Goal: Obtain resource: Obtain resource

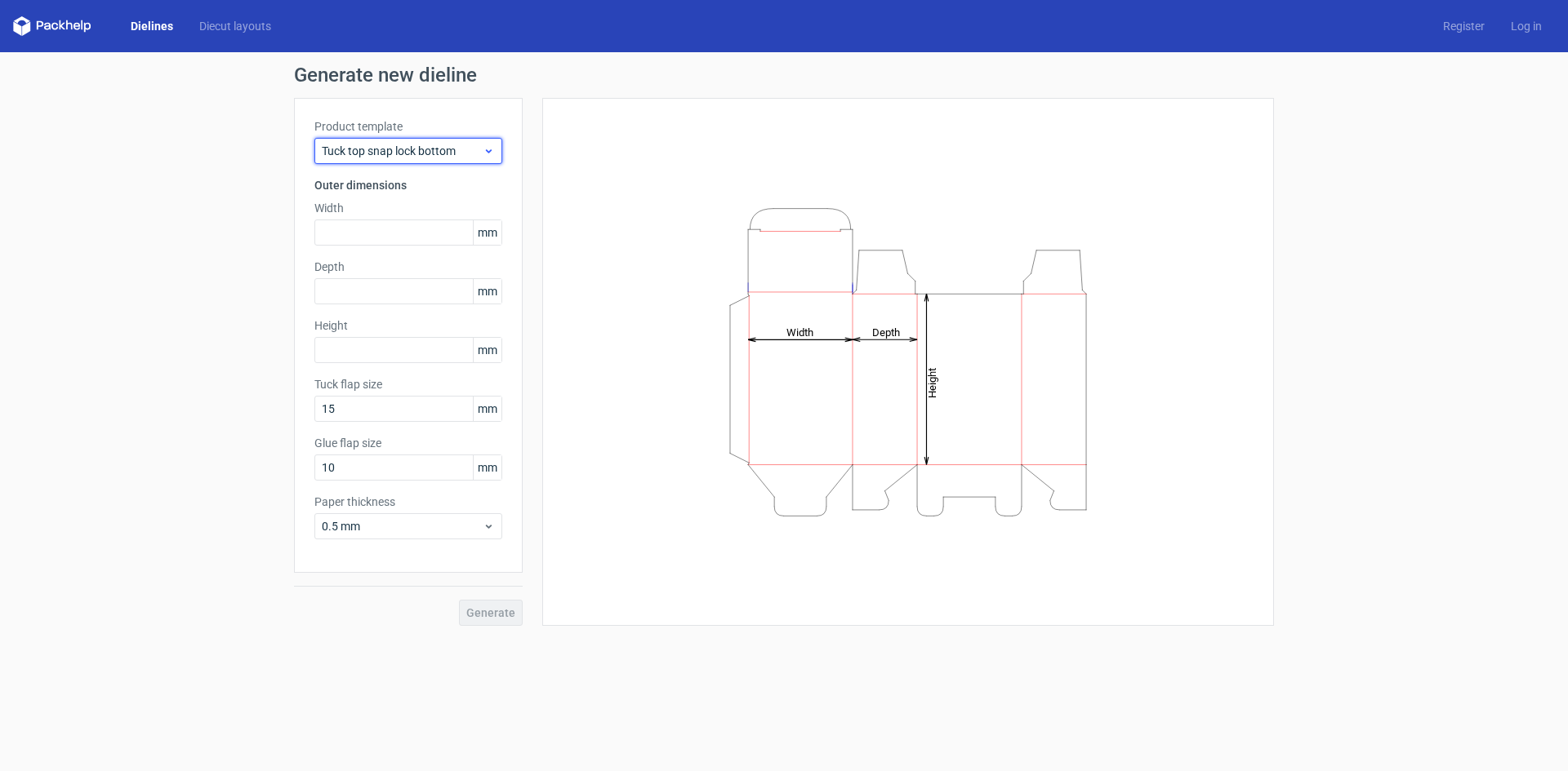
click at [458, 151] on span "Tuck top snap lock bottom" at bounding box center [403, 151] width 161 height 16
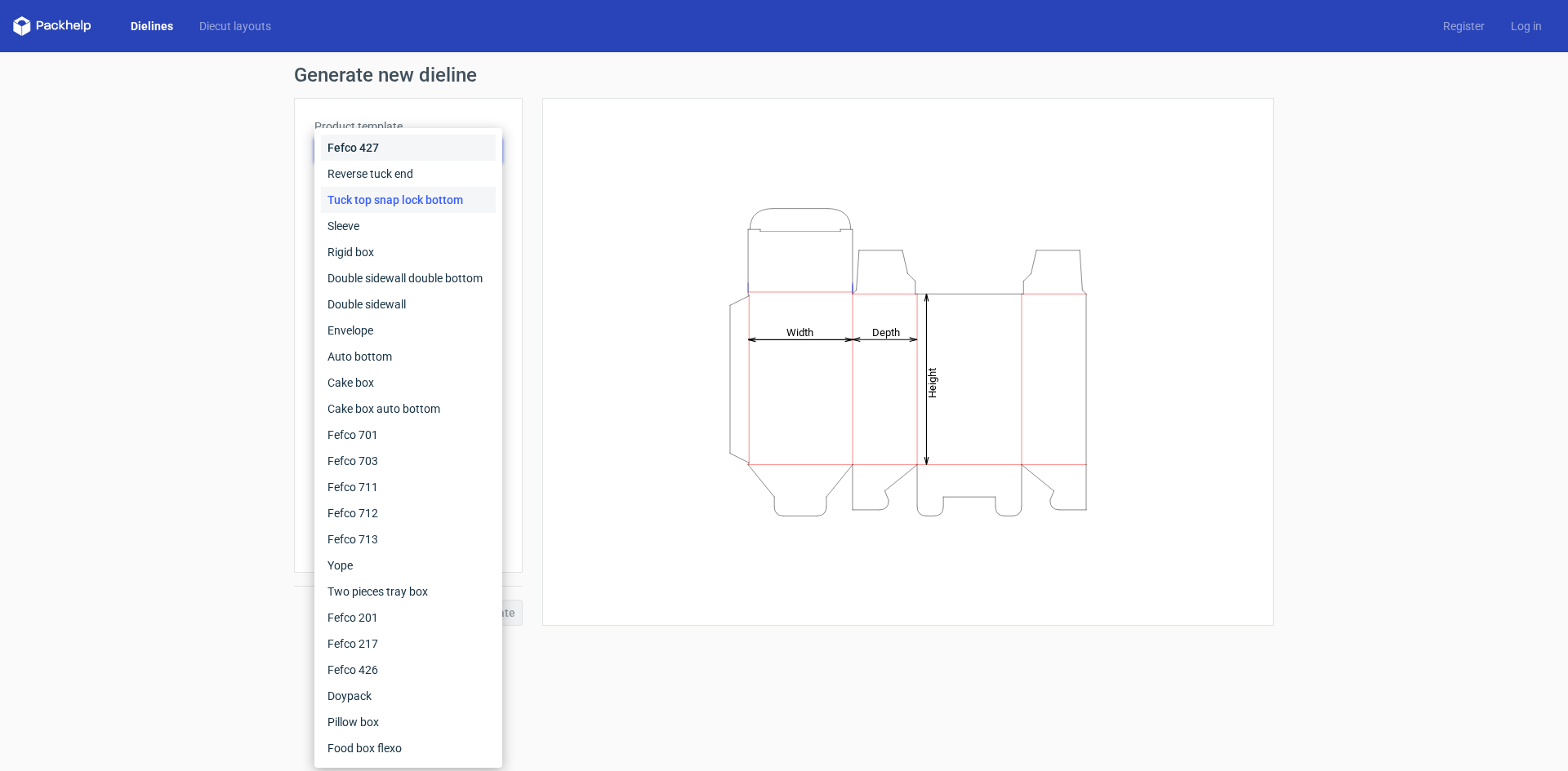
click at [387, 148] on div "Fefco 427" at bounding box center [408, 148] width 175 height 26
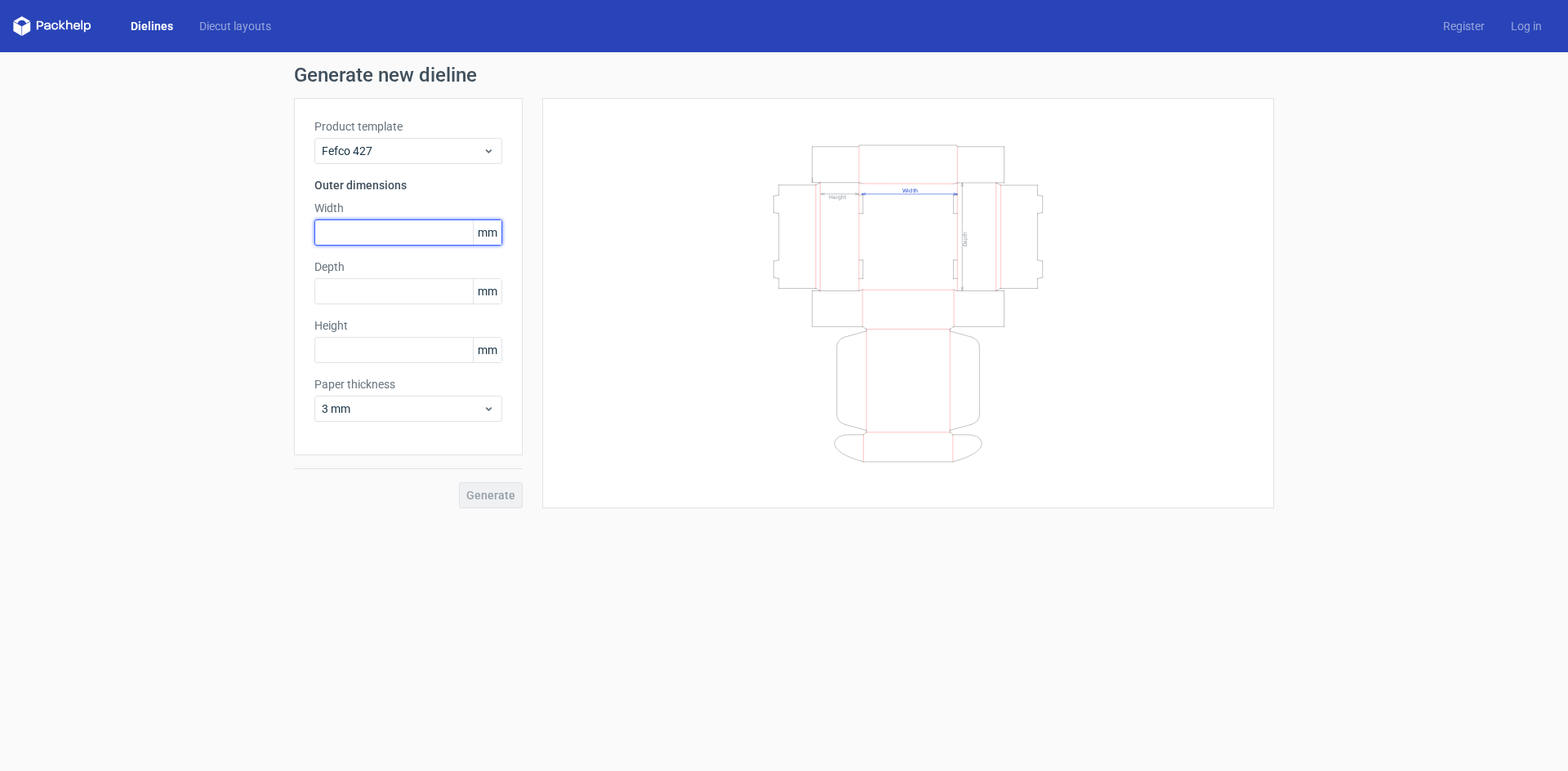
click at [417, 233] on input "text" at bounding box center [408, 233] width 188 height 26
type input "470"
click at [393, 300] on input "text" at bounding box center [408, 291] width 188 height 26
type input "225"
click at [359, 355] on input "text" at bounding box center [408, 350] width 188 height 26
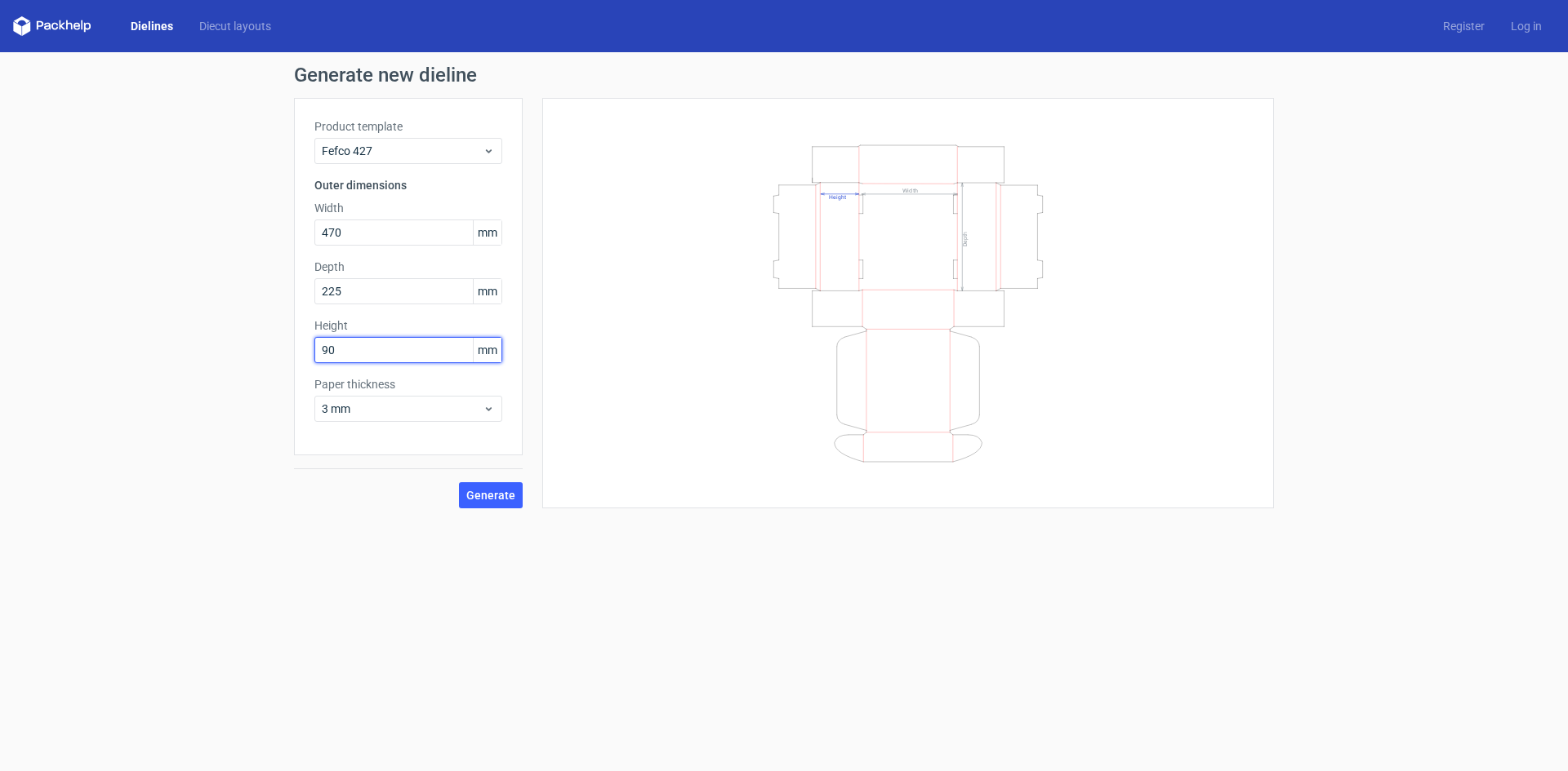
type input "90"
click at [500, 422] on div "Product template Fefco 427 Outer dimensions Width 470 mm Depth 225 mm Height 90…" at bounding box center [408, 277] width 228 height 357
click at [437, 365] on div "Product template Fefco 427 Outer dimensions Width 470 mm Depth 225 mm Height 90…" at bounding box center [408, 277] width 228 height 357
click at [368, 287] on input "225" at bounding box center [408, 291] width 188 height 26
click at [508, 489] on span "Generate" at bounding box center [491, 495] width 49 height 11
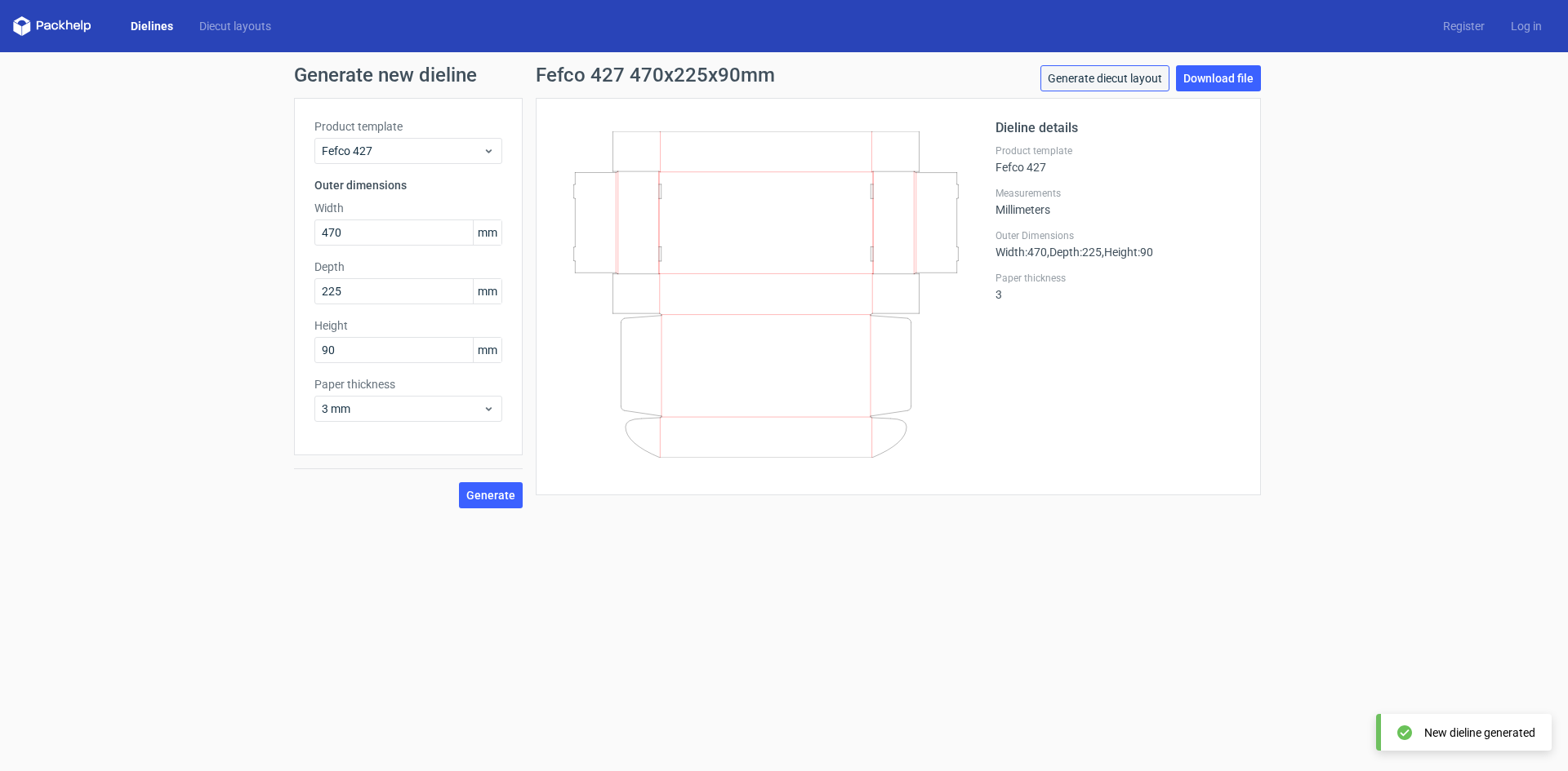
click at [1108, 80] on link "Generate diecut layout" at bounding box center [1105, 79] width 129 height 26
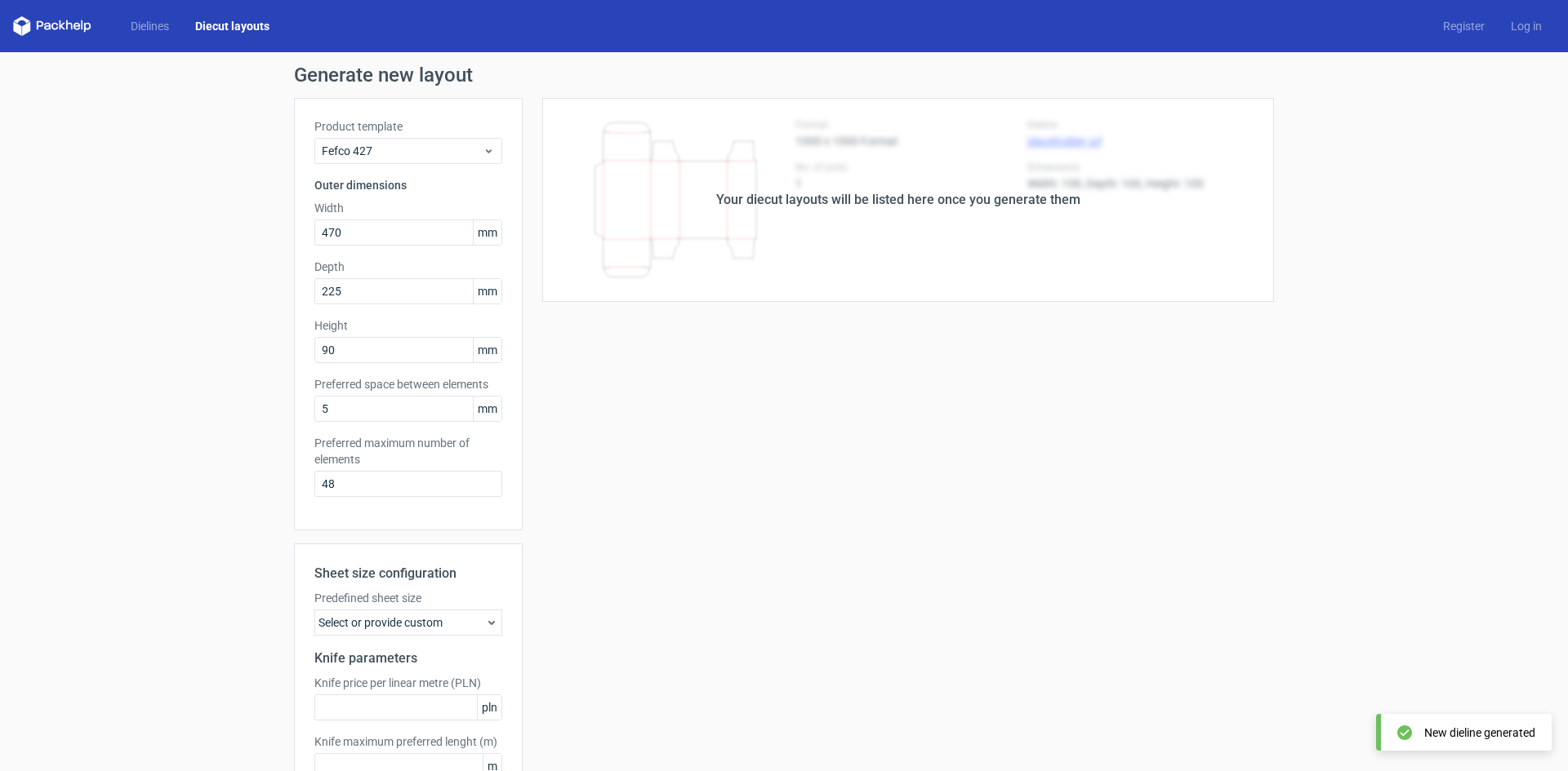
click at [628, 348] on div "Your diecut layouts will be listed here once you generate them Height Depth Wid…" at bounding box center [898, 482] width 752 height 768
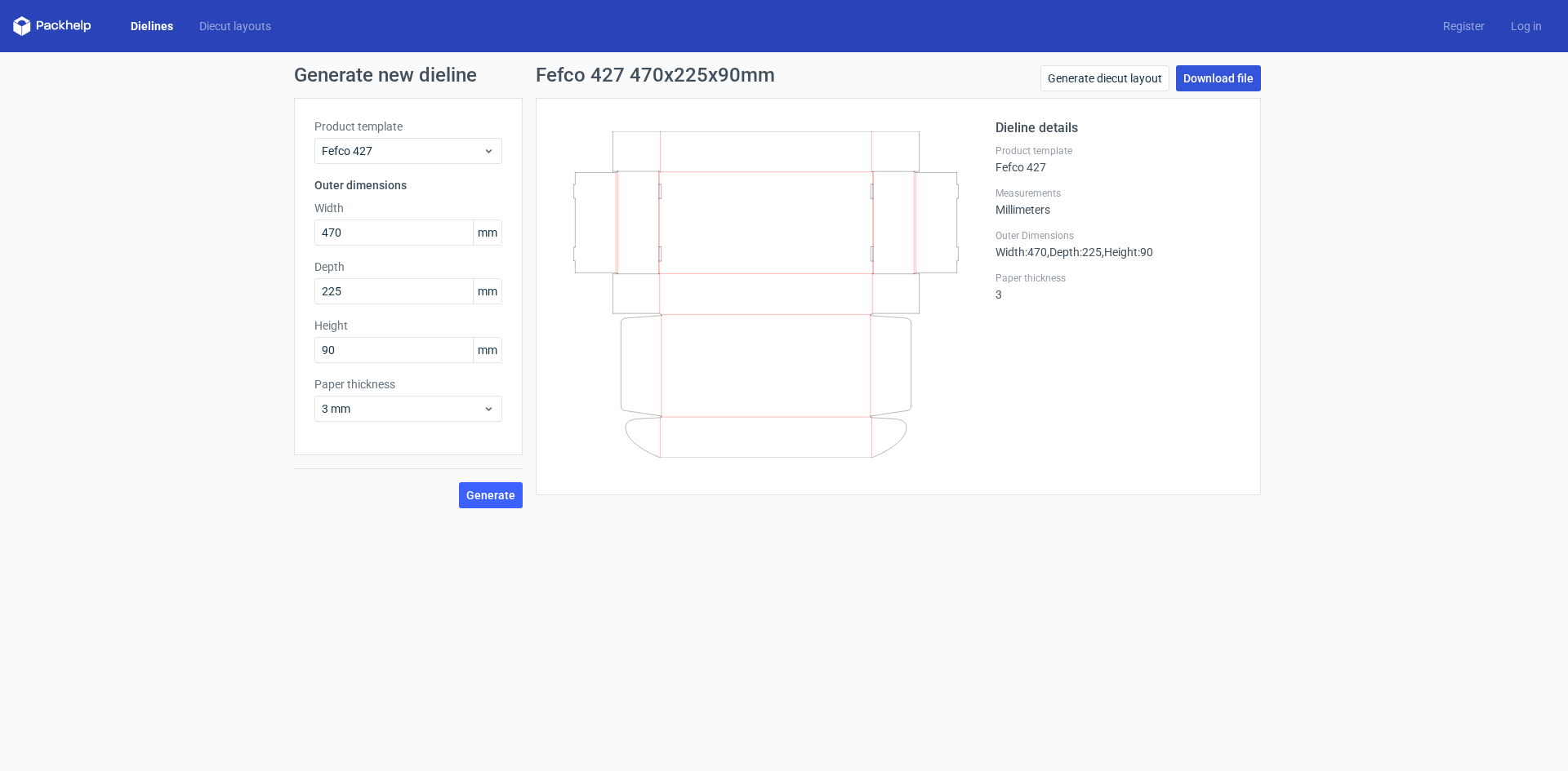
click at [1227, 81] on link "Download file" at bounding box center [1218, 79] width 85 height 26
